Goal: Transaction & Acquisition: Obtain resource

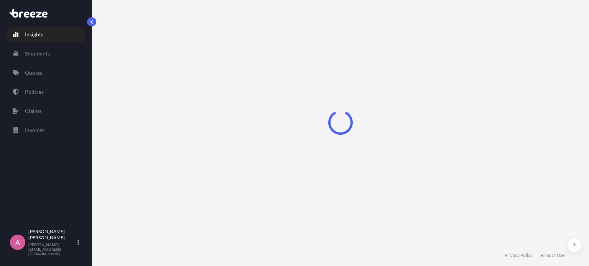
select select "2025"
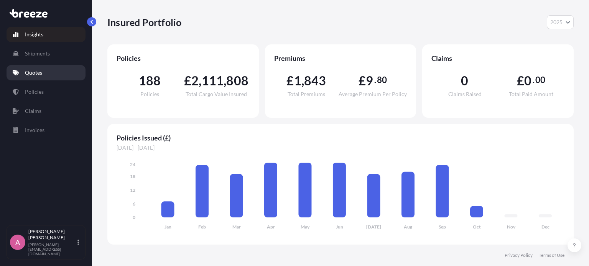
click at [59, 74] on link "Quotes" at bounding box center [46, 72] width 79 height 15
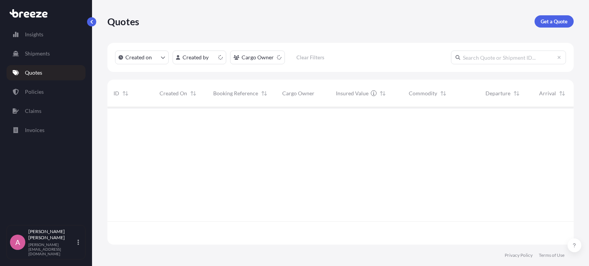
scroll to position [136, 460]
click at [555, 19] on p "Get a Quote" at bounding box center [553, 22] width 27 height 8
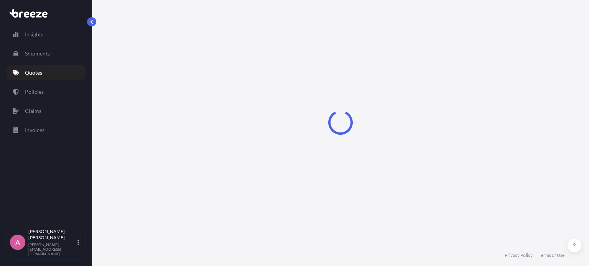
select select "Sea"
select select "1"
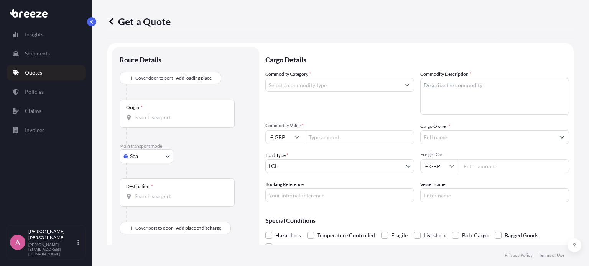
scroll to position [12, 0]
